Goal: Navigation & Orientation: Find specific page/section

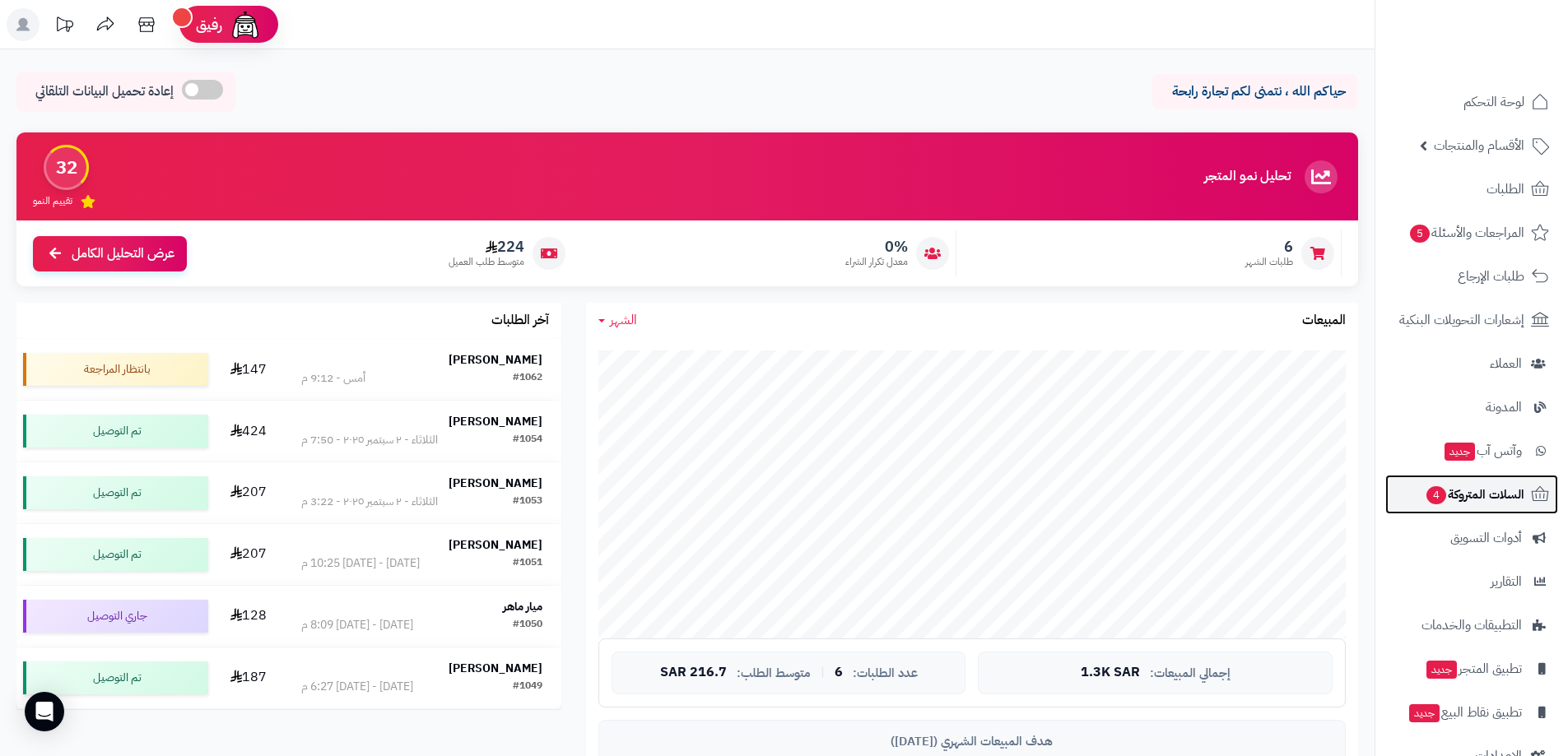
click at [1491, 496] on span "السلات المتروكة 4" at bounding box center [1475, 494] width 100 height 23
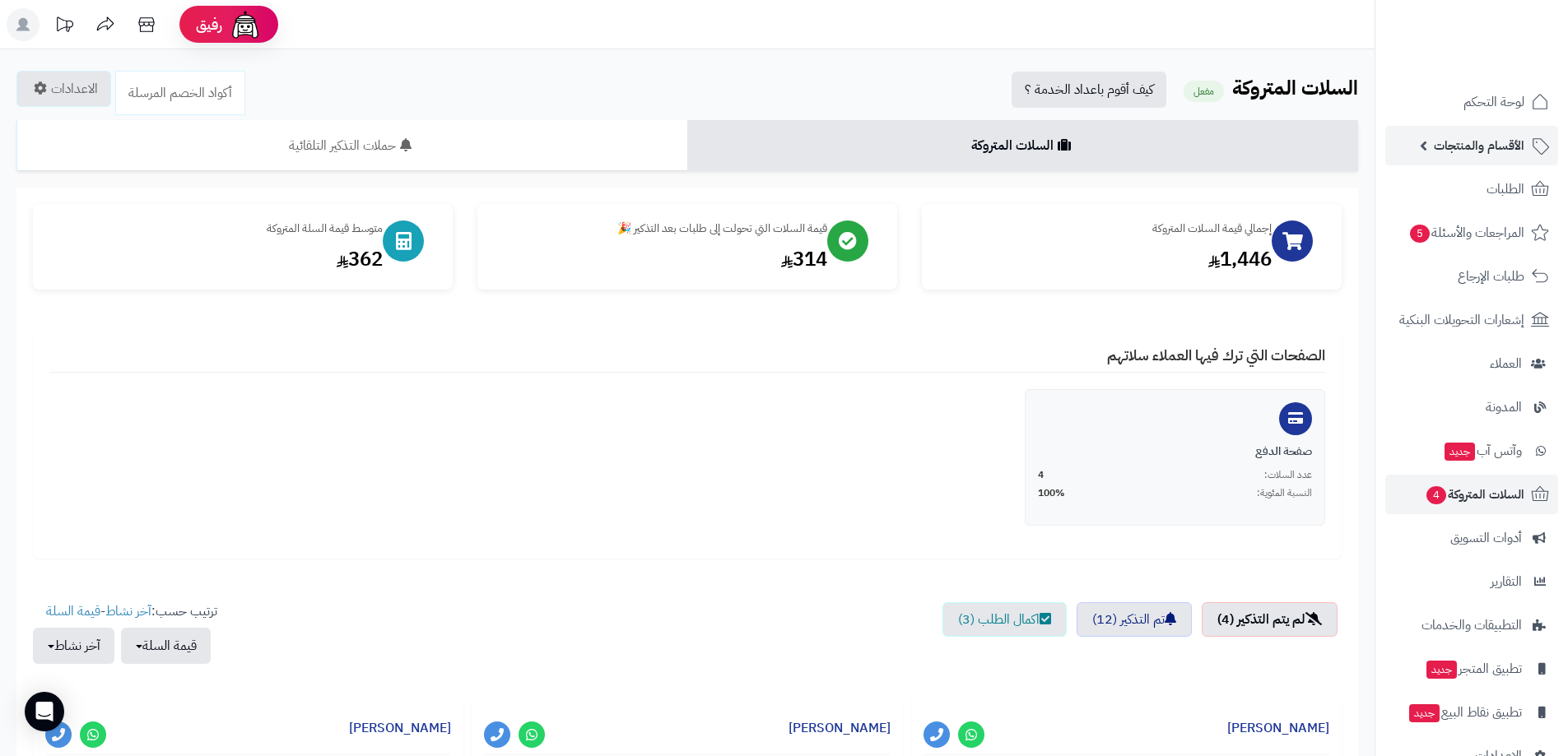
click at [1491, 143] on span "الأقسام والمنتجات" at bounding box center [1479, 146] width 91 height 23
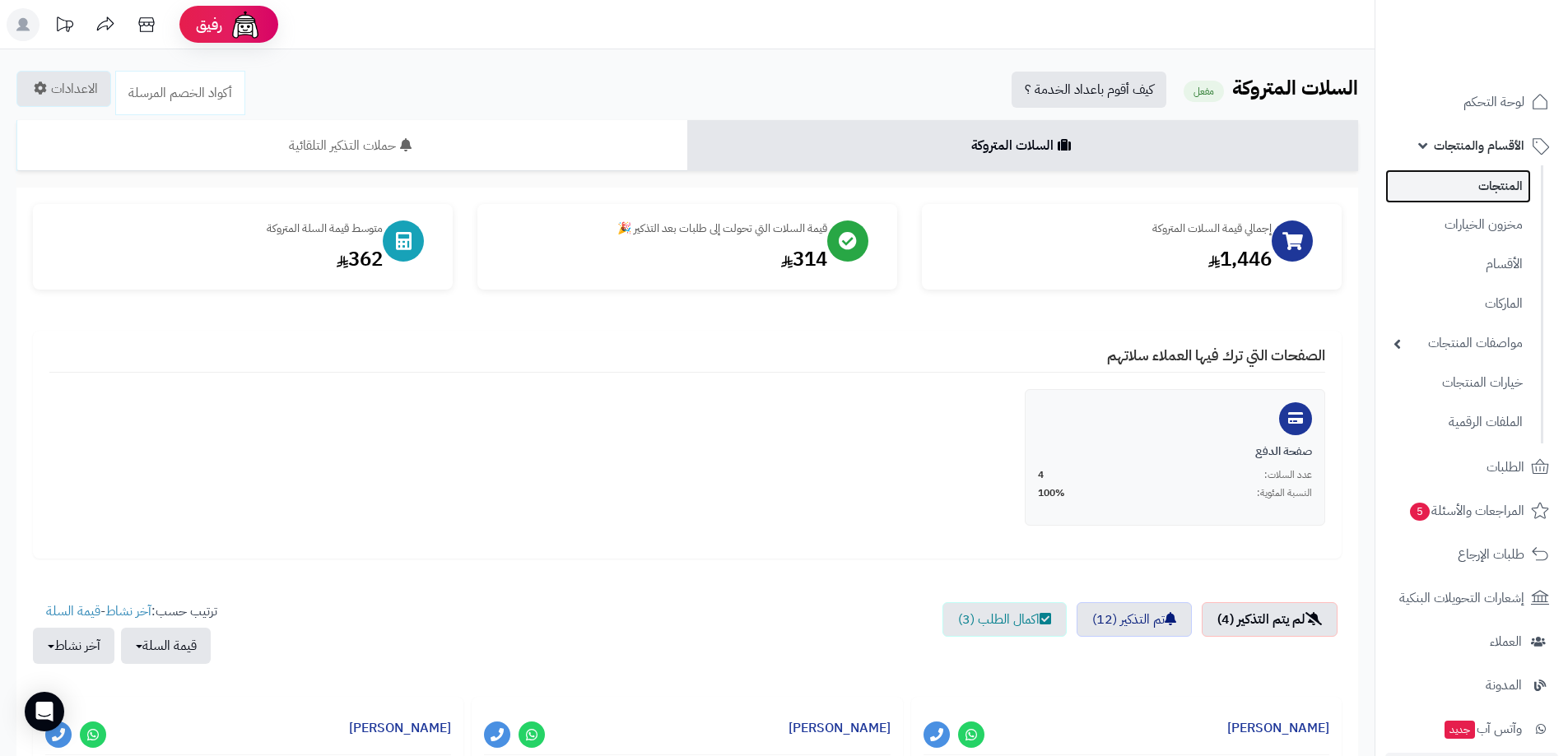
click at [1501, 182] on link "المنتجات" at bounding box center [1458, 186] width 146 height 34
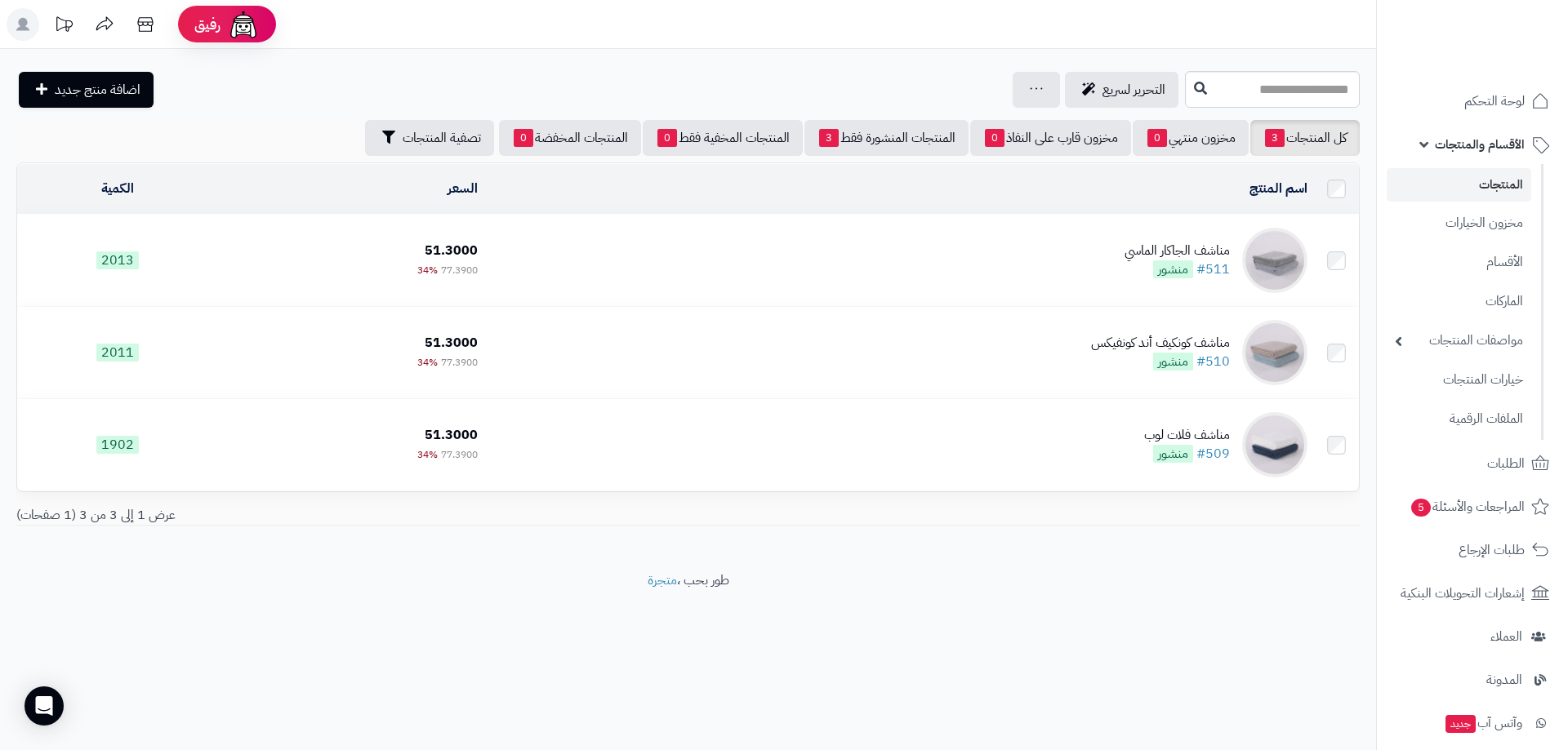
click at [1504, 179] on link "المنتجات" at bounding box center [1459, 184] width 145 height 34
click at [1496, 384] on link "خيارات المنتجات" at bounding box center [1459, 379] width 145 height 34
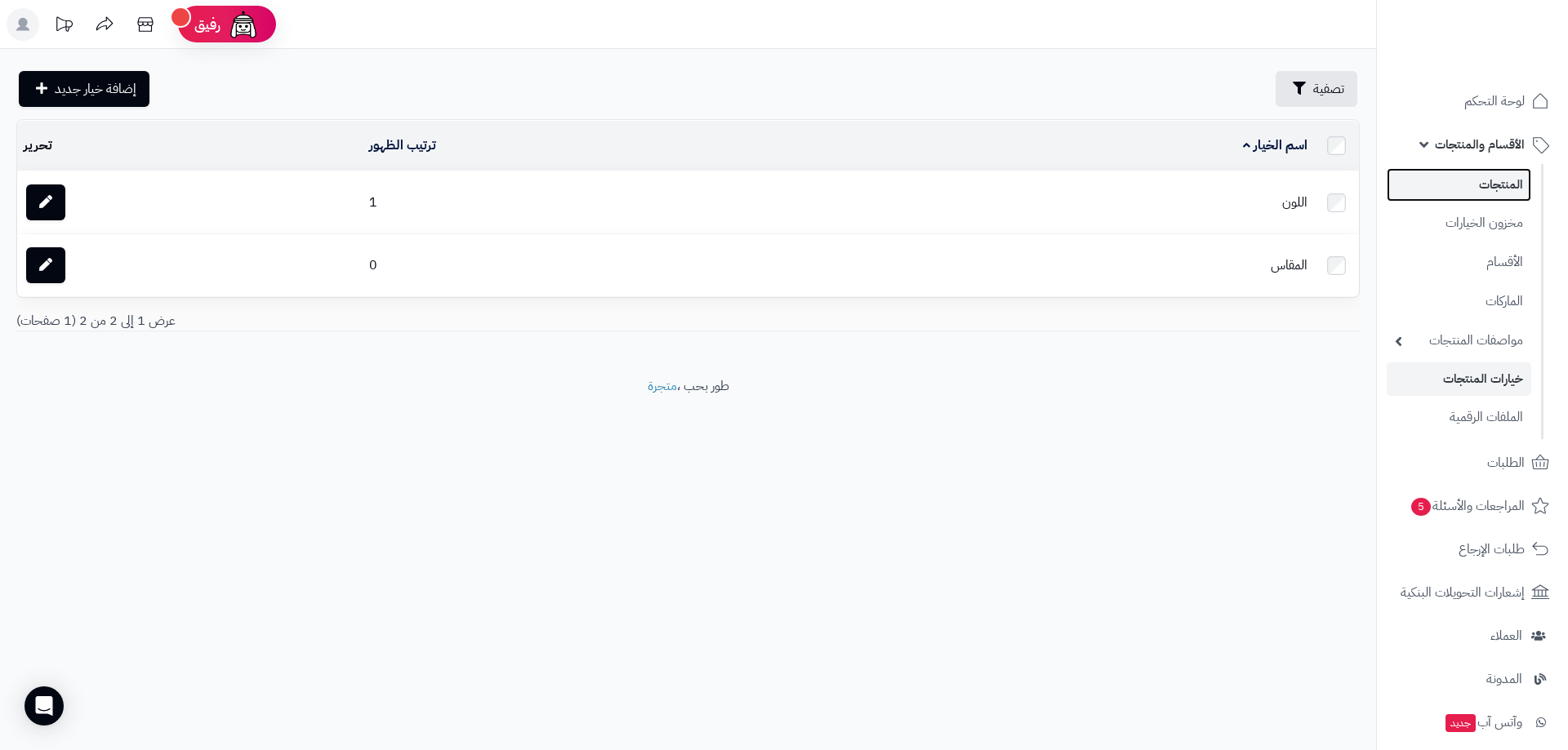
click at [1502, 195] on link "المنتجات" at bounding box center [1459, 184] width 145 height 34
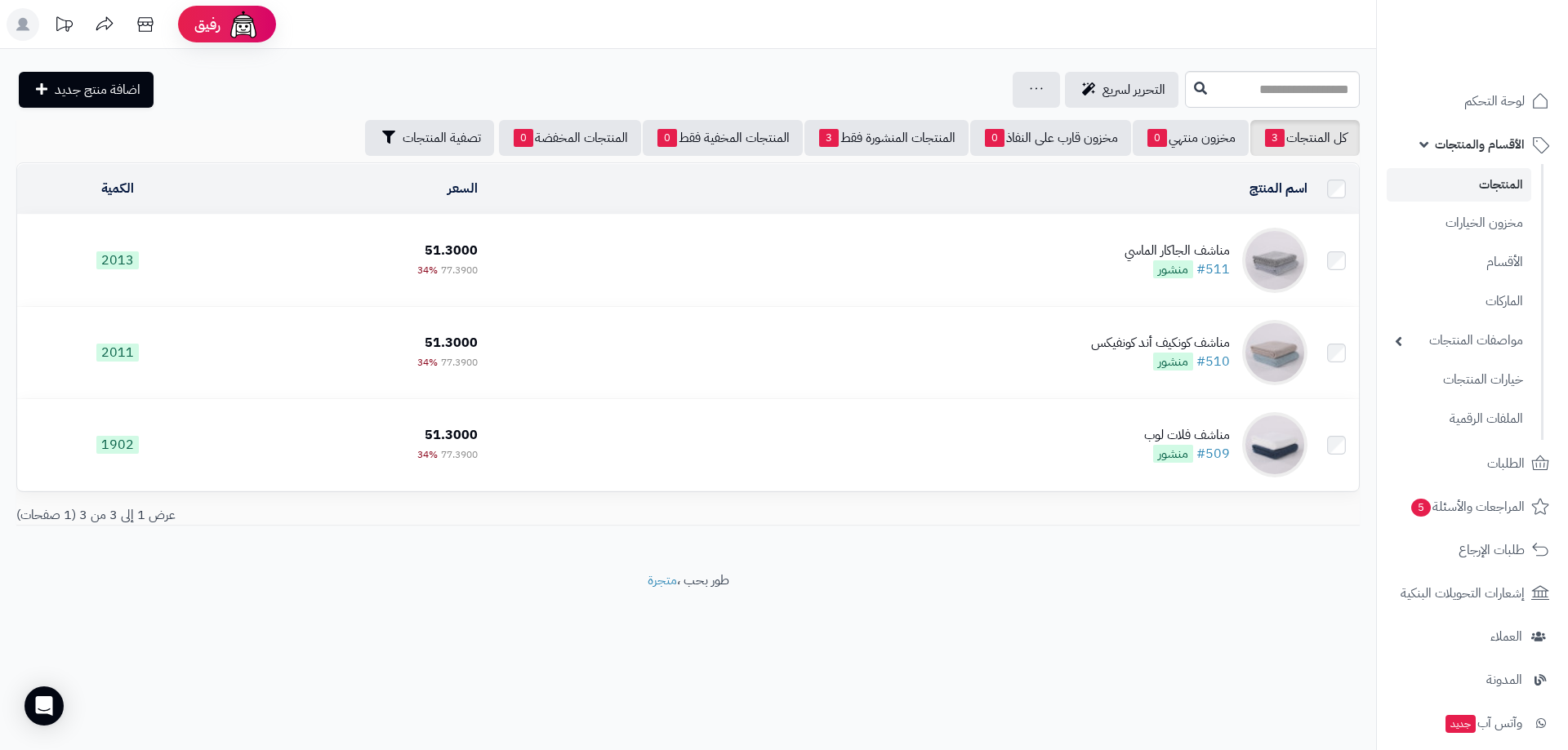
click at [1487, 190] on link "المنتجات" at bounding box center [1459, 184] width 145 height 34
click at [1498, 503] on span "المراجعات والأسئلة 5" at bounding box center [1468, 507] width 114 height 23
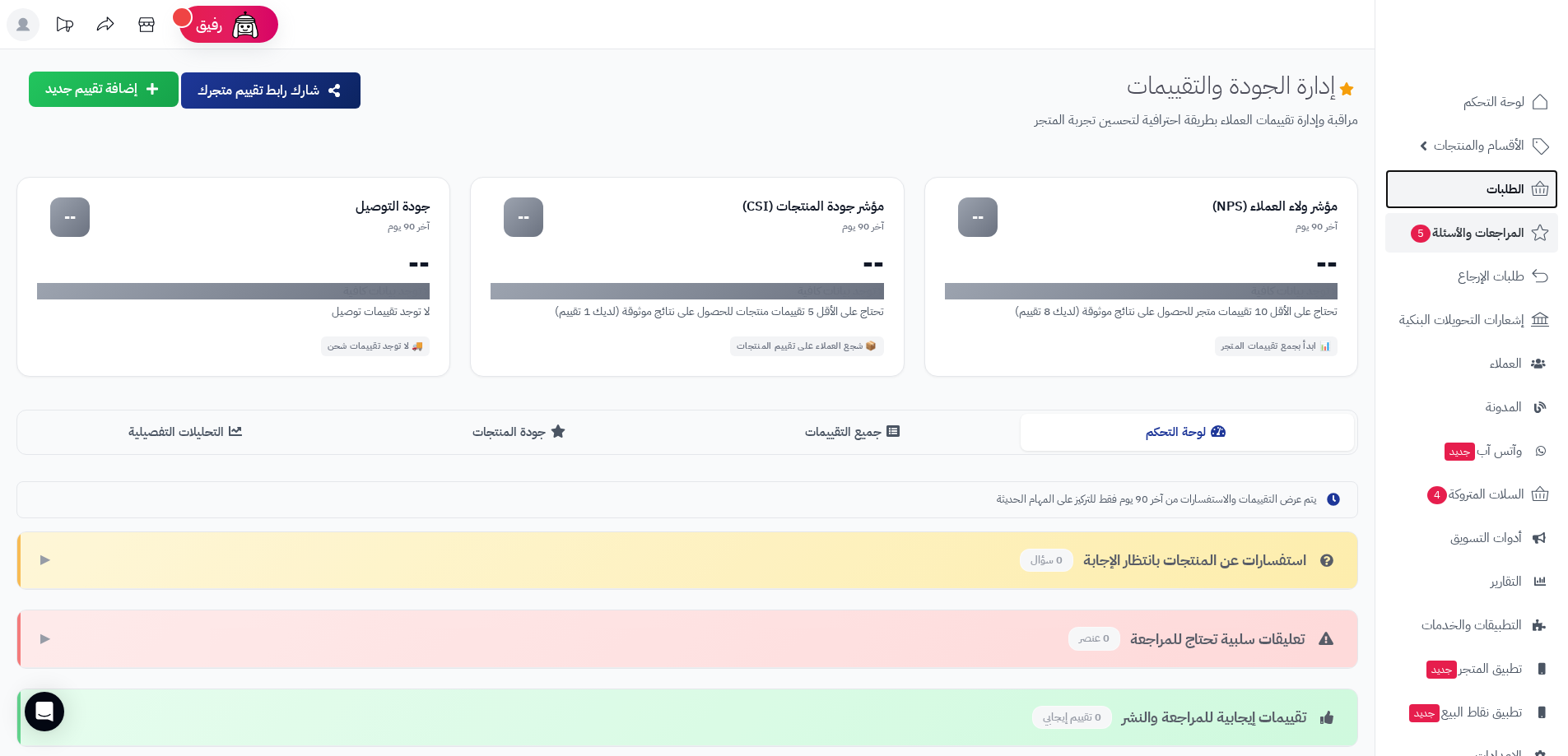
click at [1494, 189] on span "الطلبات" at bounding box center [1505, 189] width 38 height 23
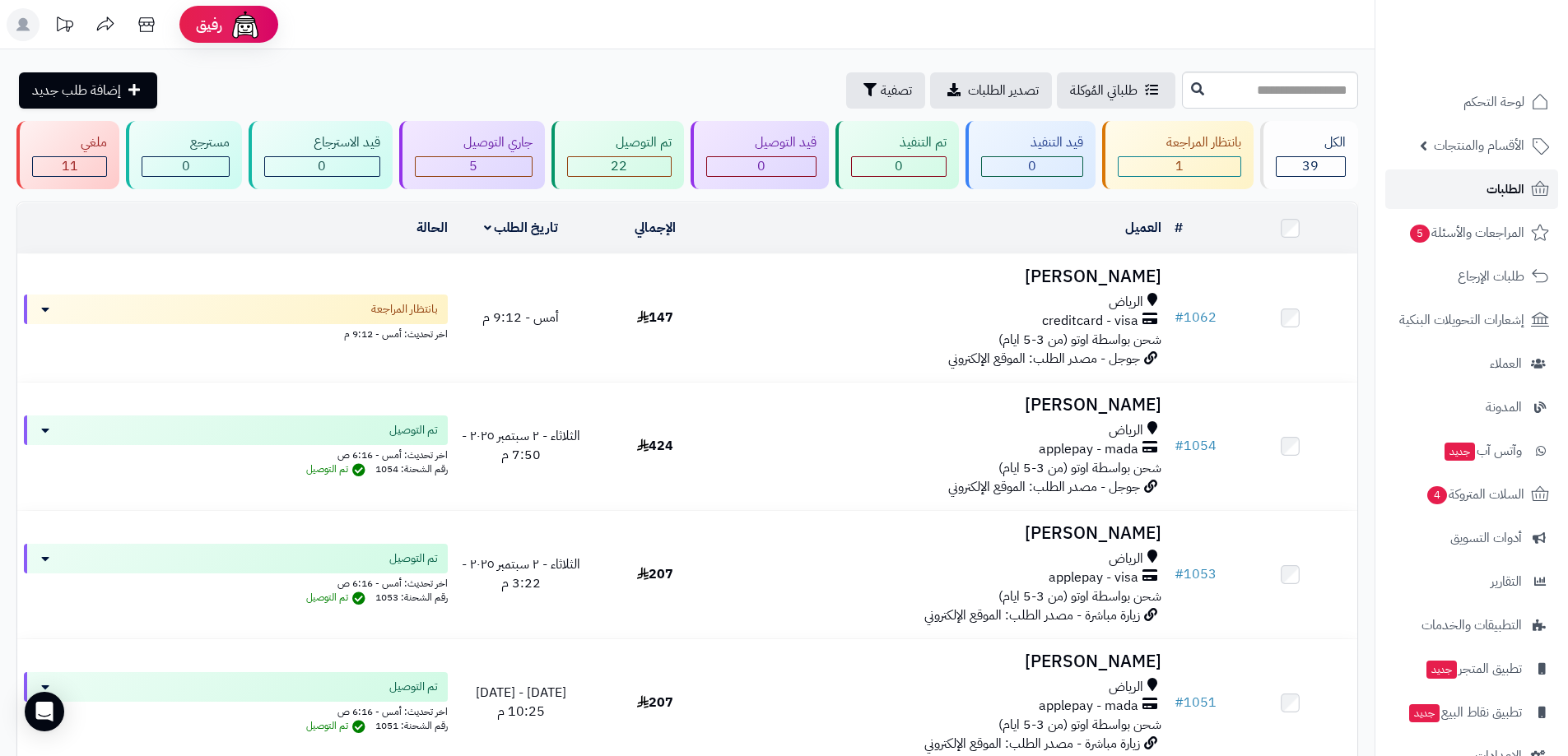
click at [1474, 184] on link "الطلبات" at bounding box center [1472, 189] width 173 height 39
click at [1487, 150] on span "الأقسام والمنتجات" at bounding box center [1479, 146] width 91 height 23
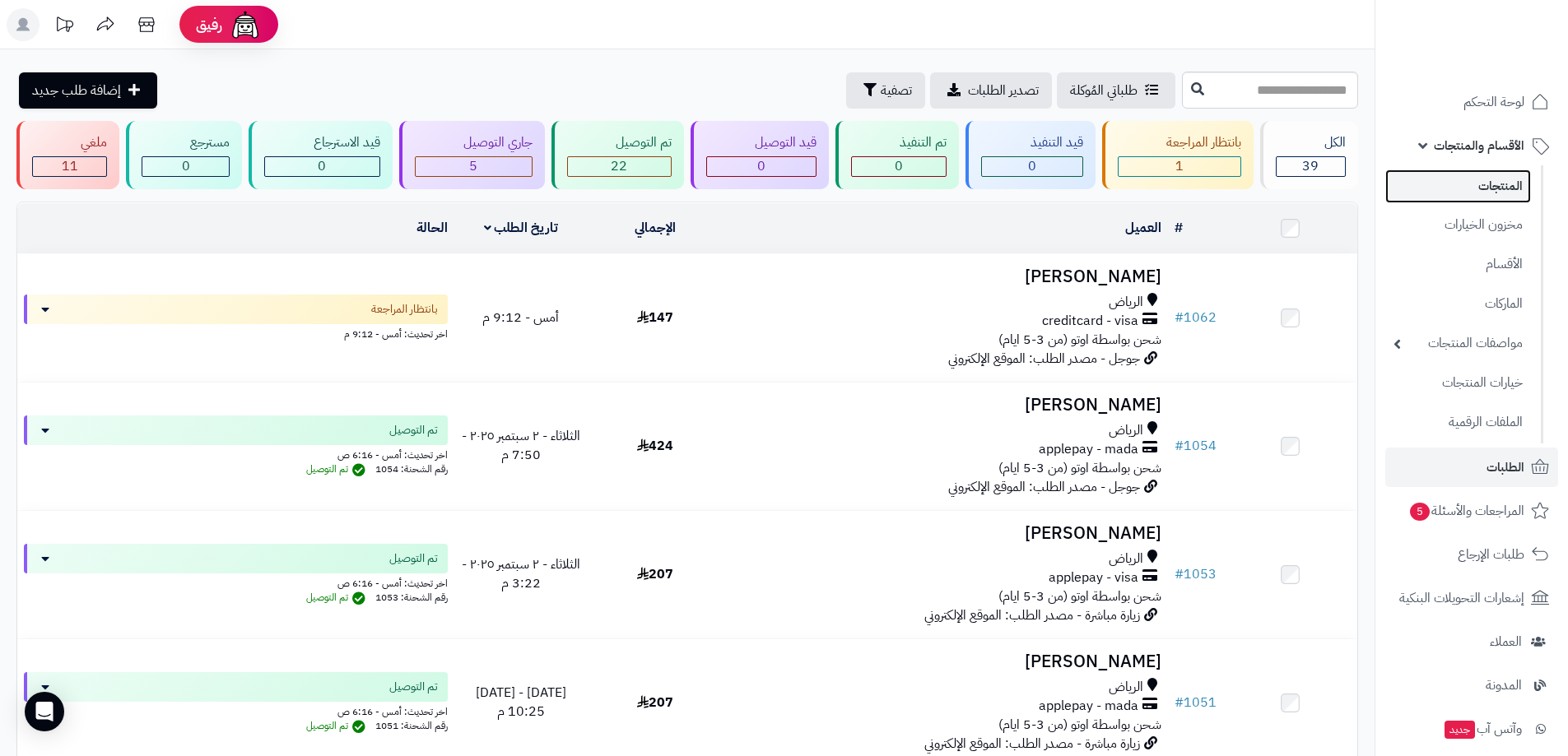
click at [1497, 187] on link "المنتجات" at bounding box center [1458, 186] width 146 height 34
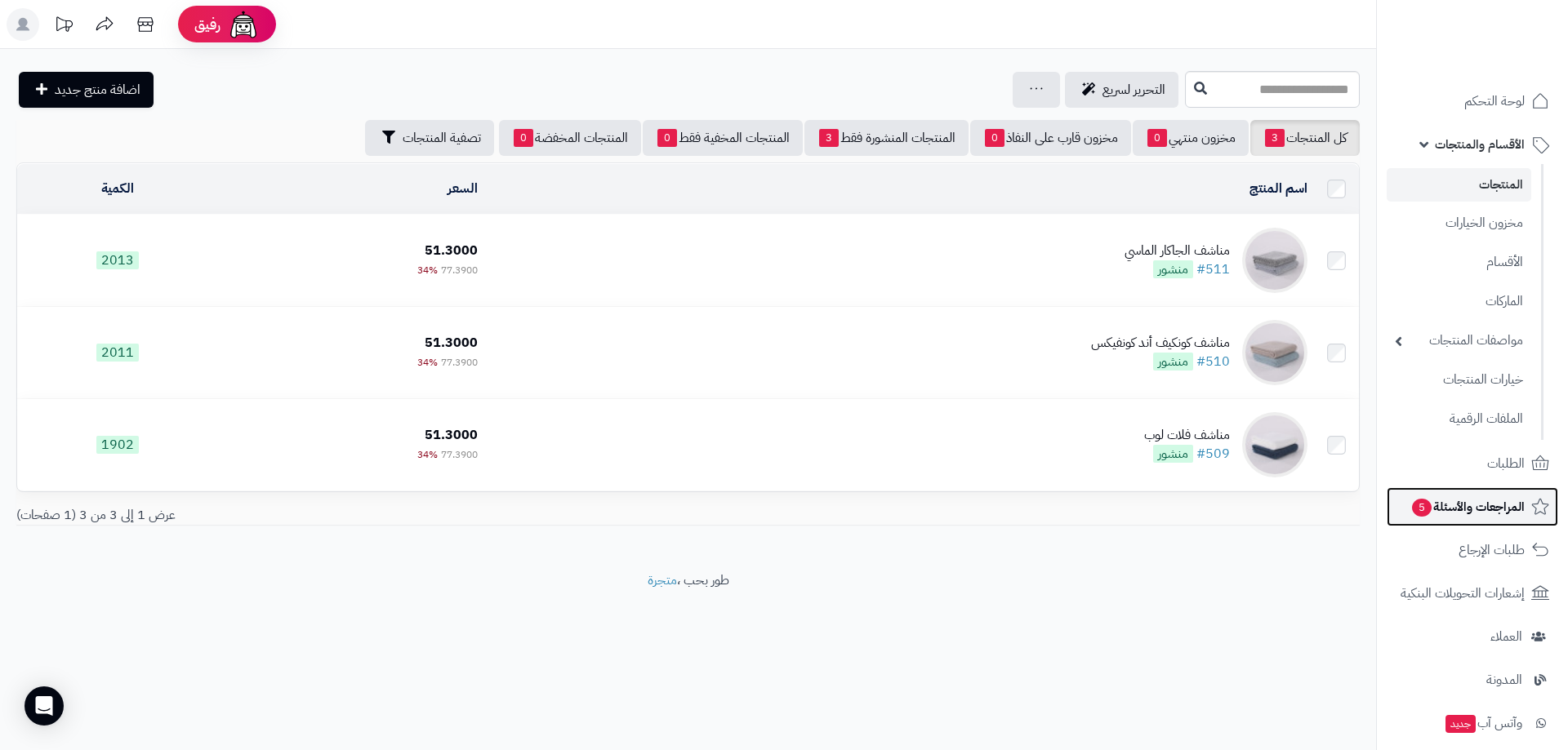
click at [1481, 501] on span "المراجعات والأسئلة 5" at bounding box center [1468, 507] width 114 height 23
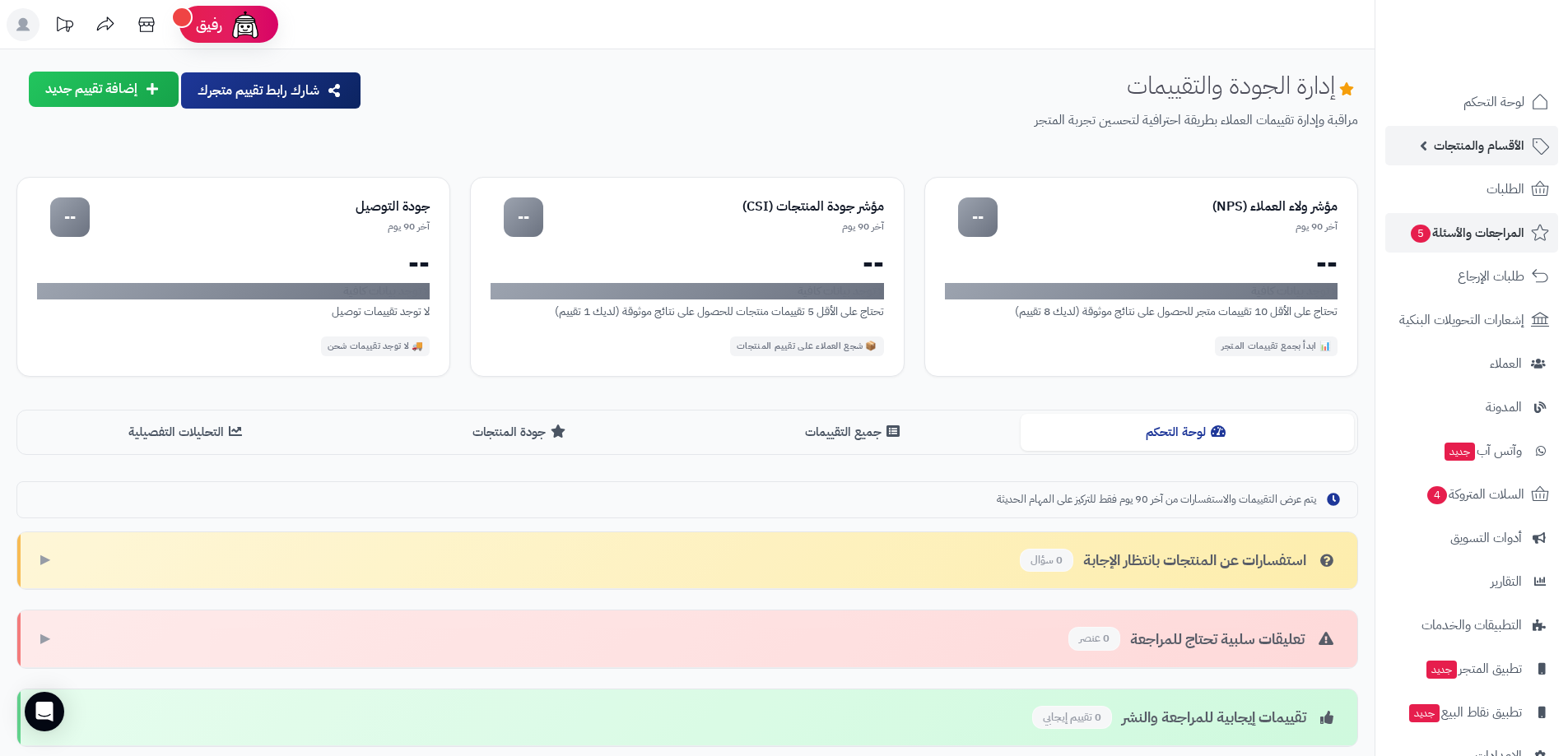
click at [1481, 148] on span "الأقسام والمنتجات" at bounding box center [1479, 146] width 91 height 23
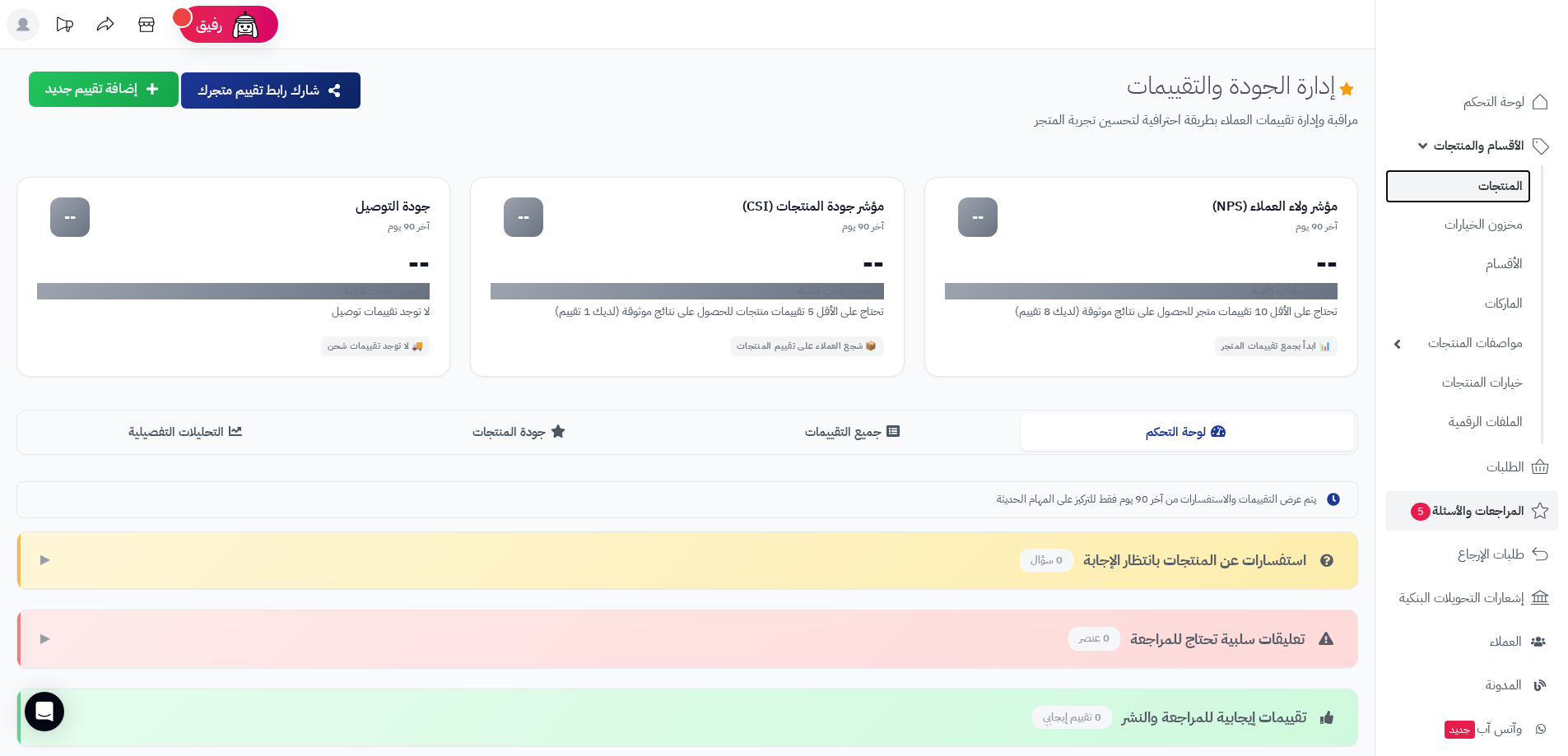
click at [1497, 185] on link "المنتجات" at bounding box center [1458, 186] width 146 height 34
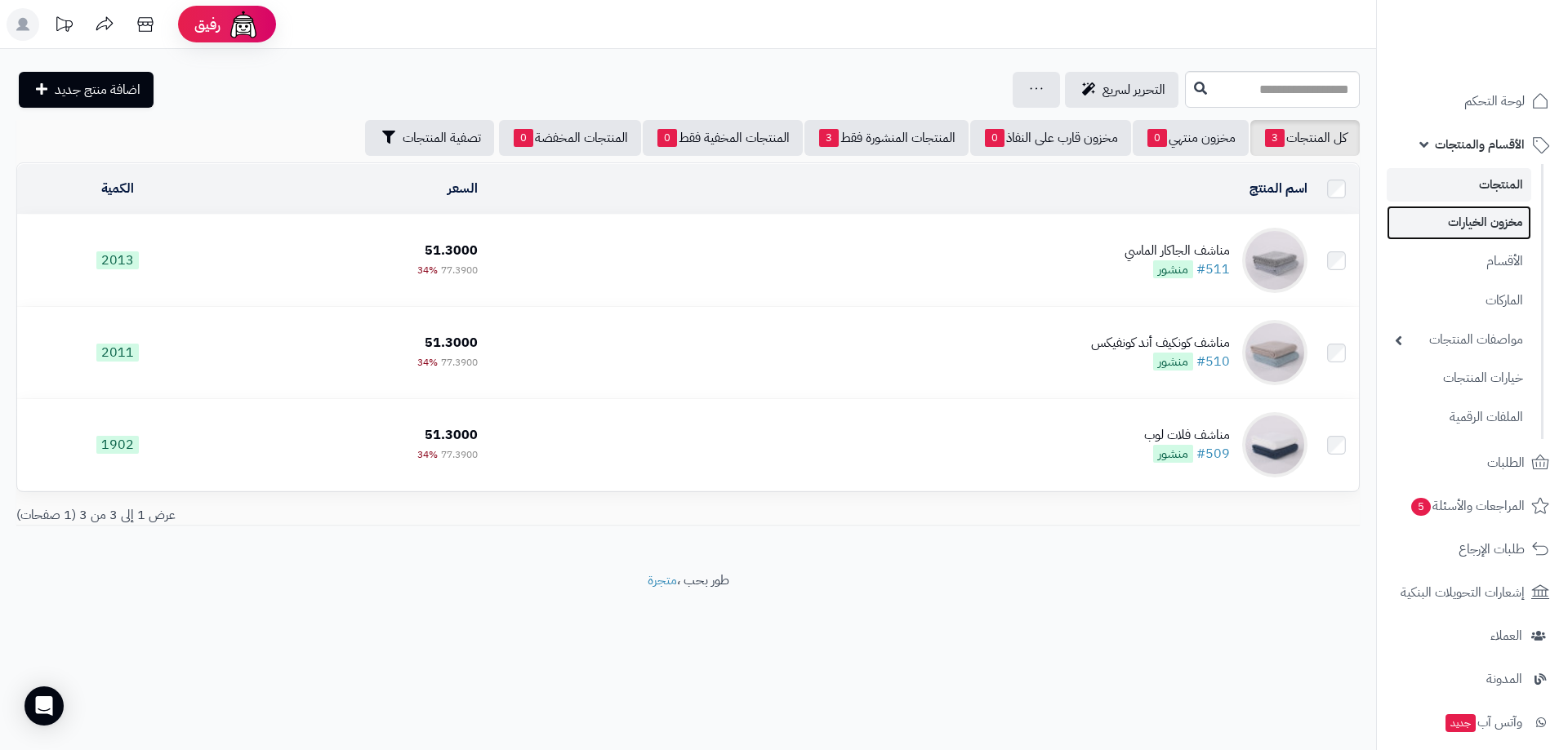
click at [1498, 232] on link "مخزون الخيارات" at bounding box center [1459, 223] width 145 height 34
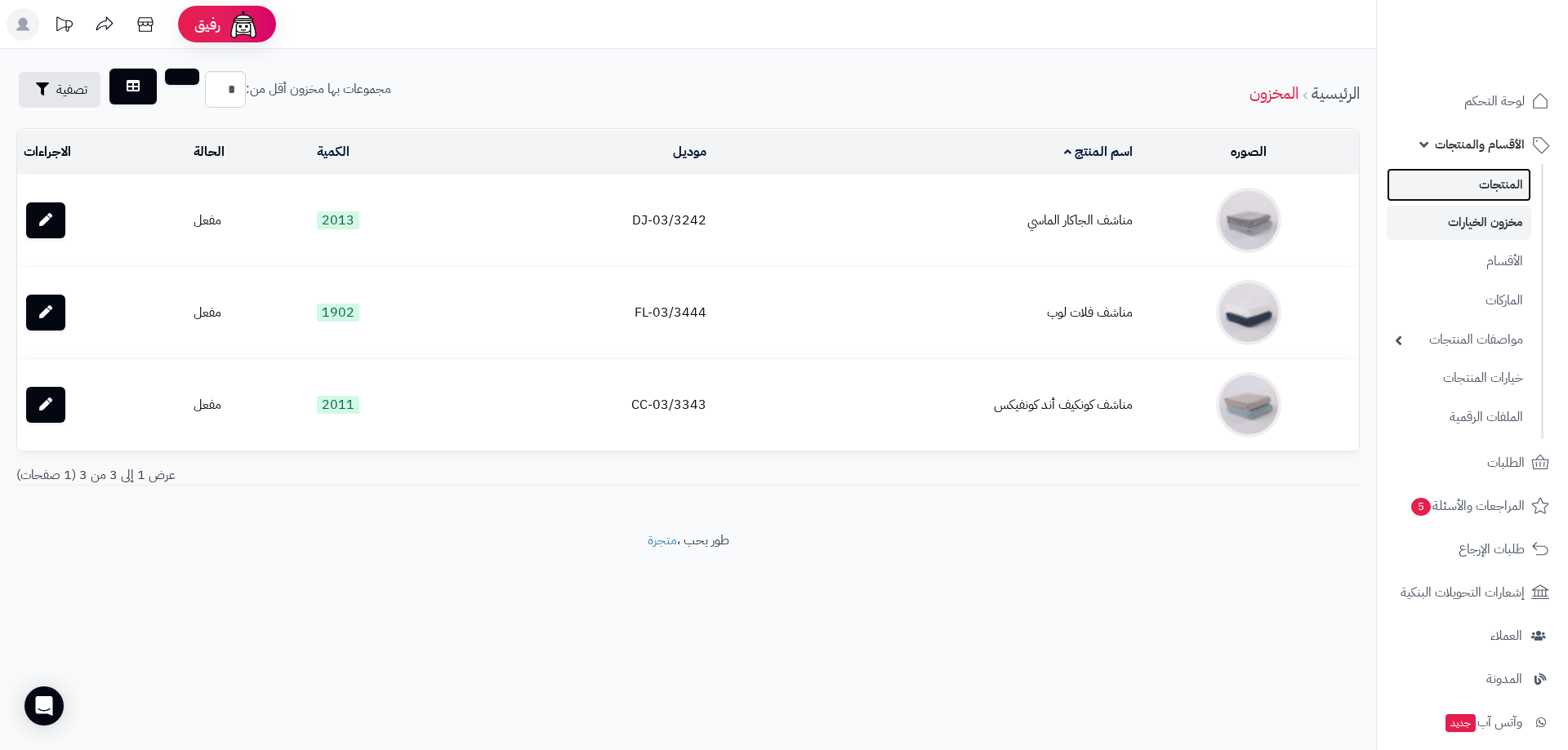
click at [1481, 185] on link "المنتجات" at bounding box center [1459, 184] width 145 height 34
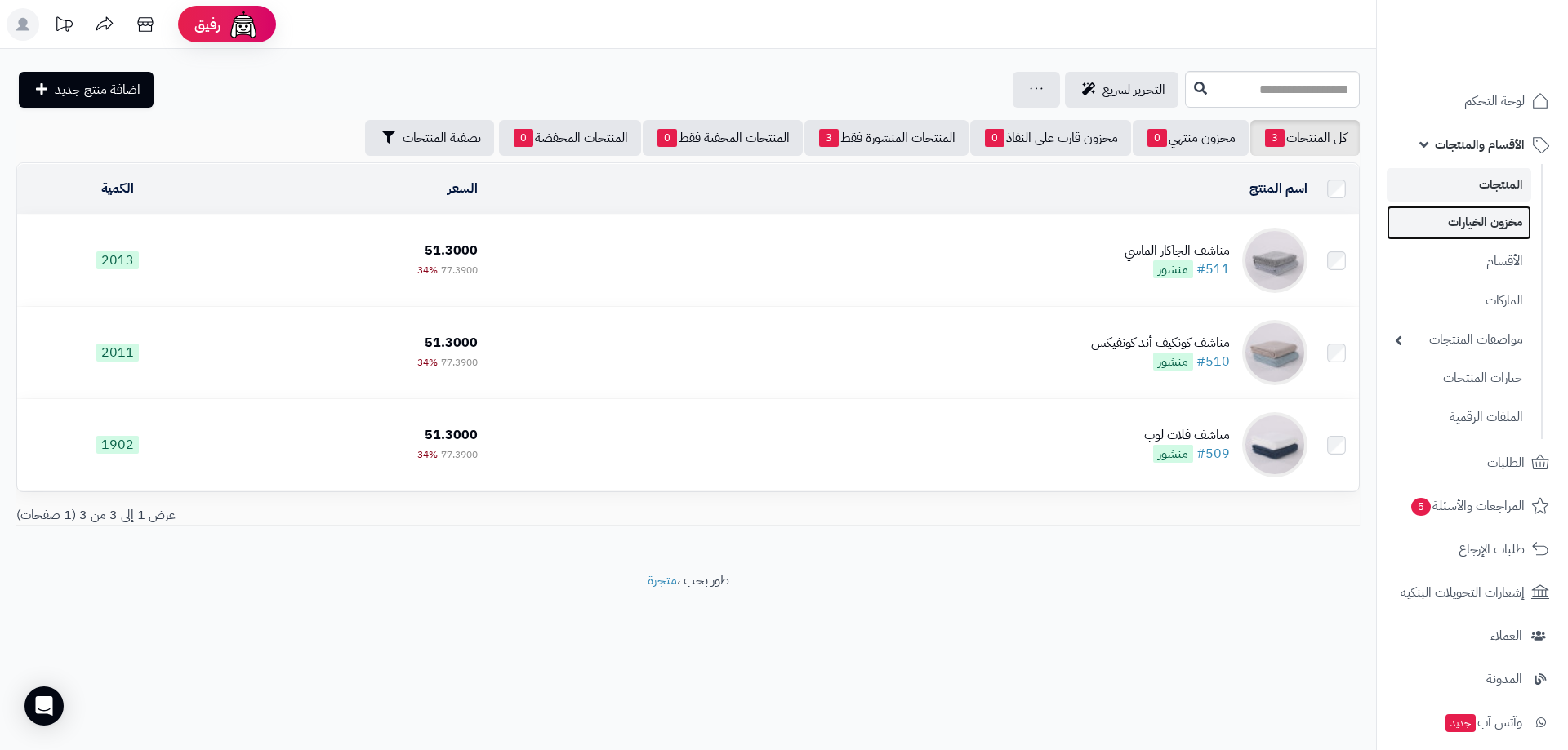
click at [1489, 221] on link "مخزون الخيارات" at bounding box center [1459, 223] width 145 height 34
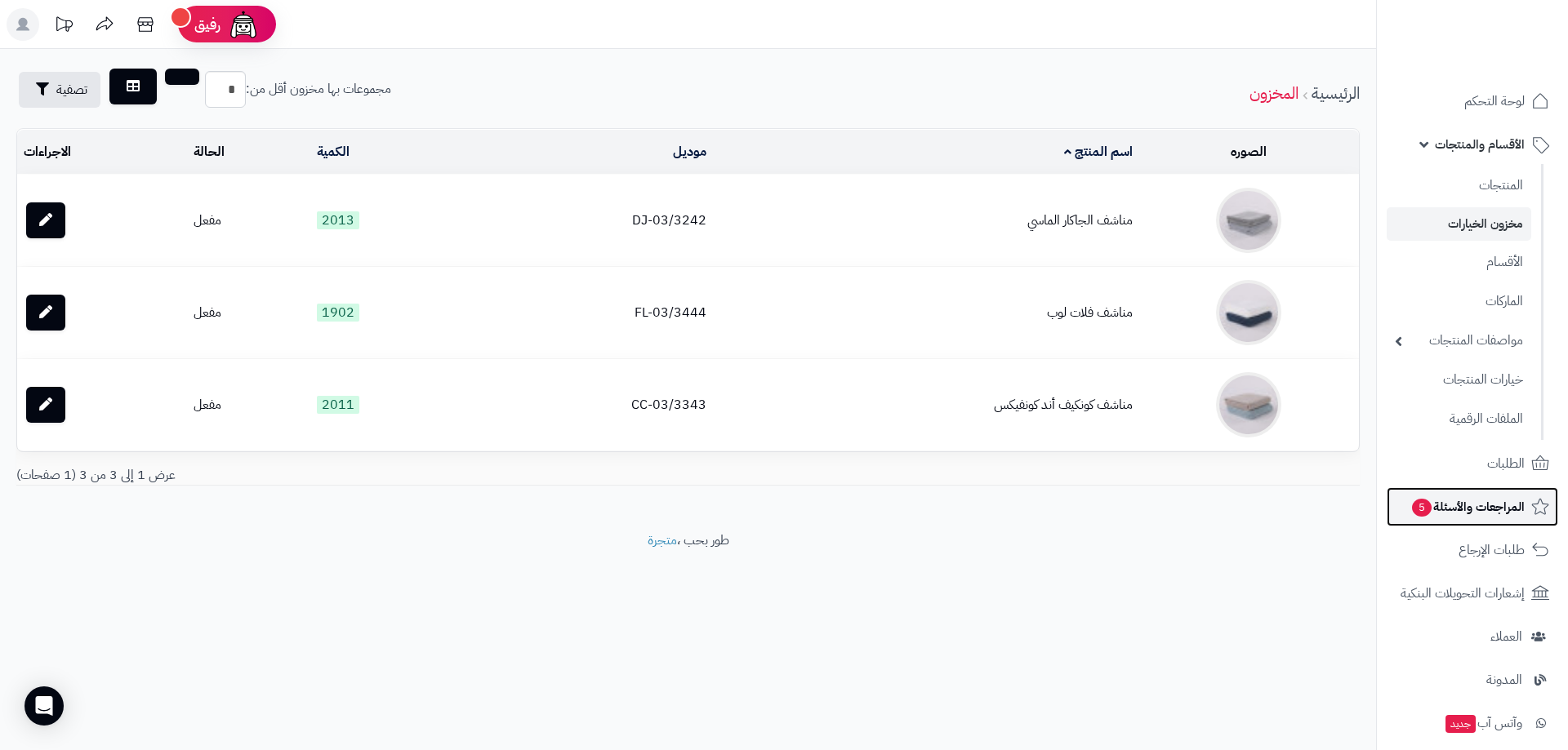
click at [1484, 519] on span "المراجعات والأسئلة 5" at bounding box center [1468, 507] width 114 height 23
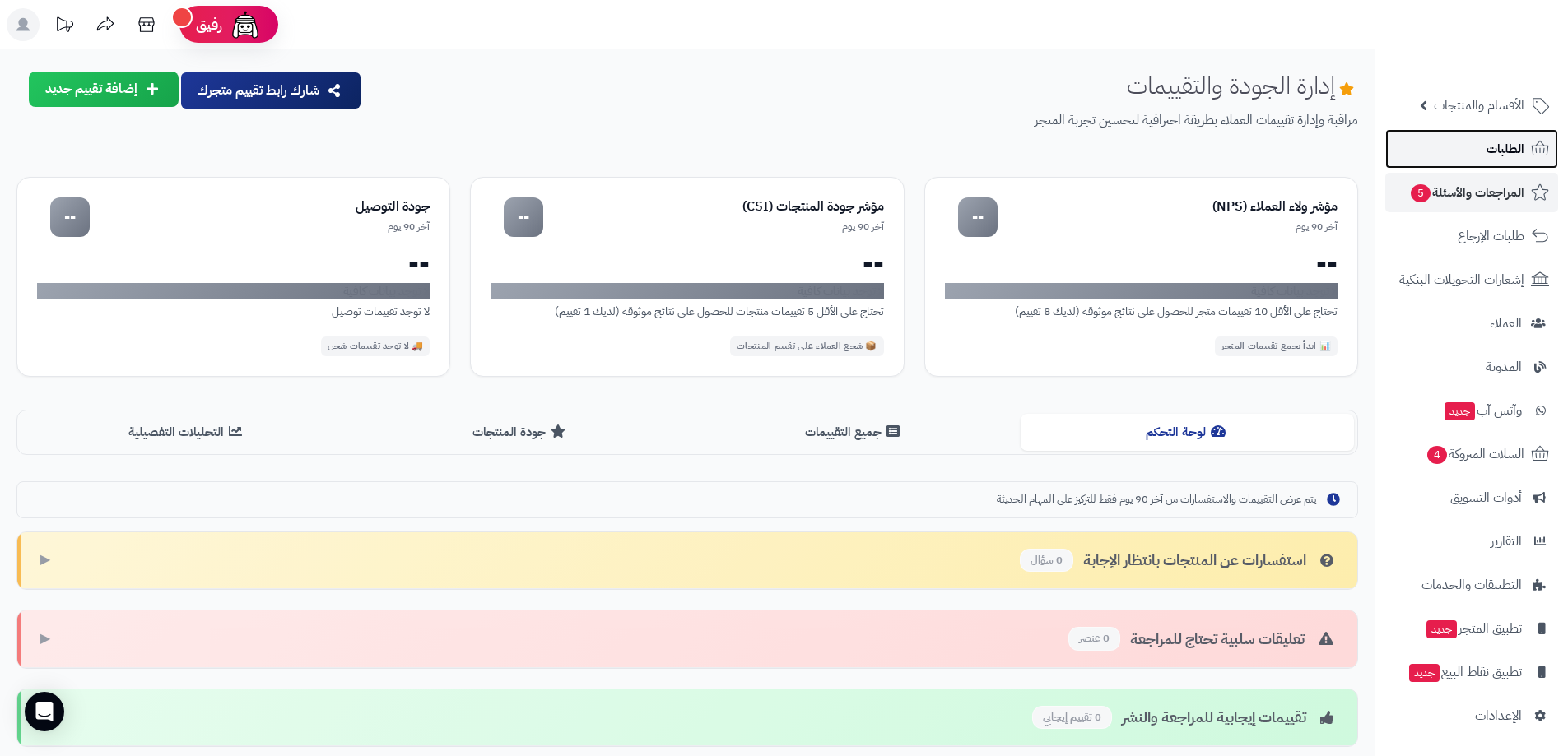
click at [1493, 157] on span "الطلبات" at bounding box center [1505, 148] width 38 height 23
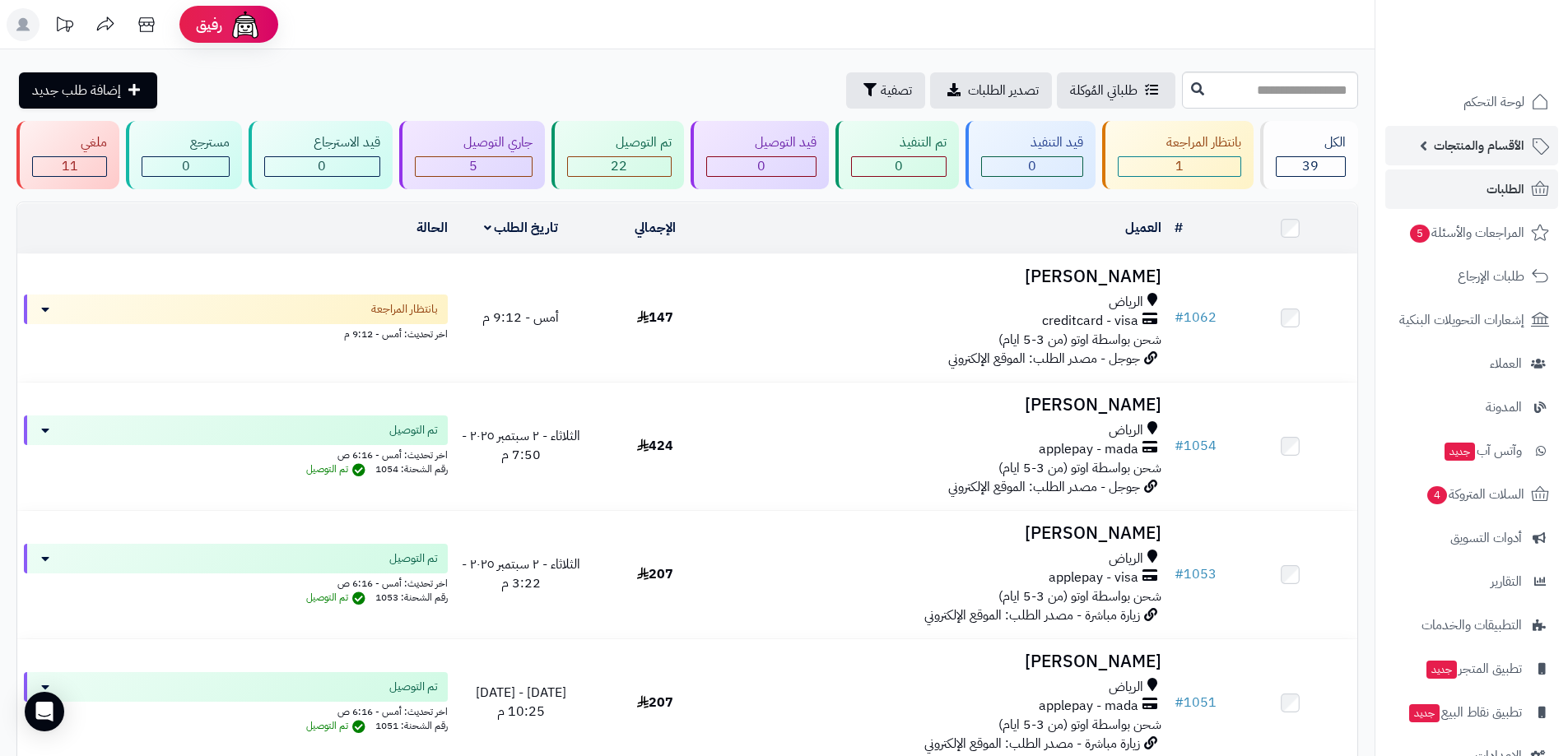
click at [1491, 143] on span "الأقسام والمنتجات" at bounding box center [1479, 146] width 91 height 23
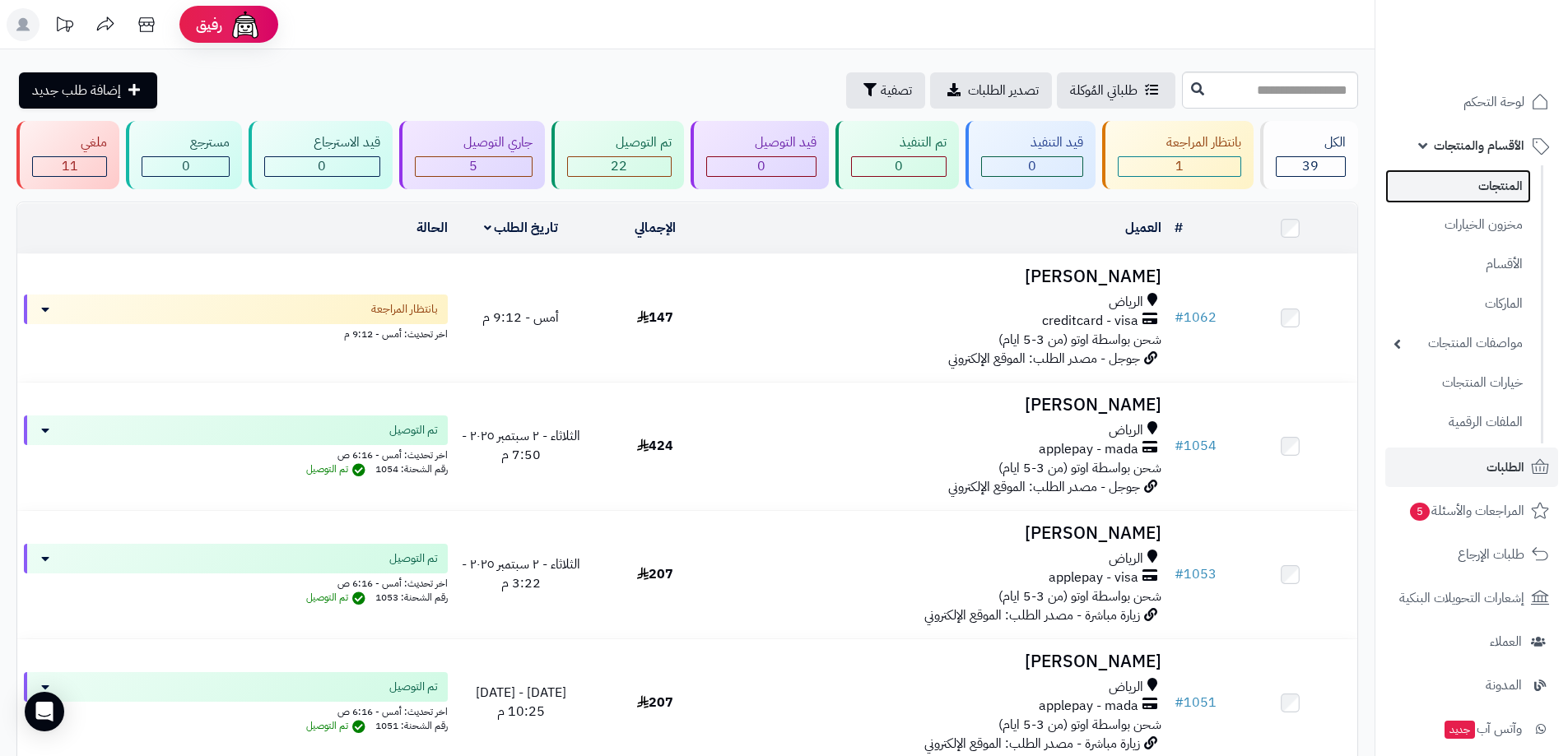
click at [1494, 195] on link "المنتجات" at bounding box center [1458, 186] width 146 height 34
